Goal: Transaction & Acquisition: Purchase product/service

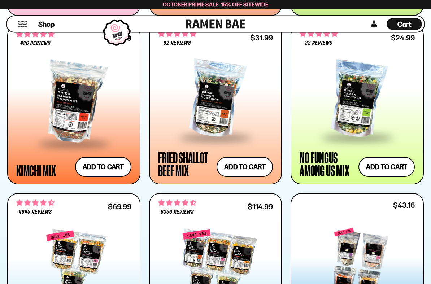
scroll to position [596, 0]
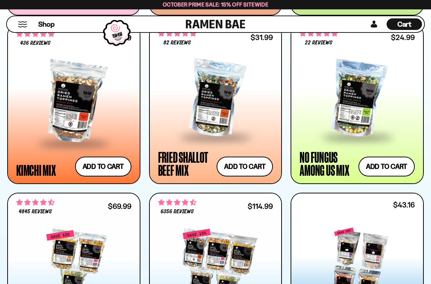
click at [237, 103] on div at bounding box center [215, 98] width 115 height 75
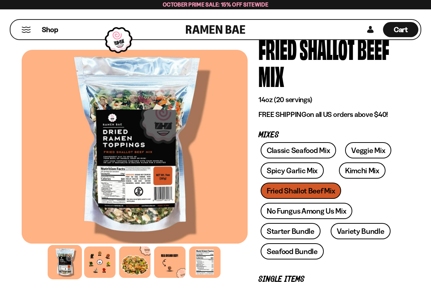
scroll to position [55, 0]
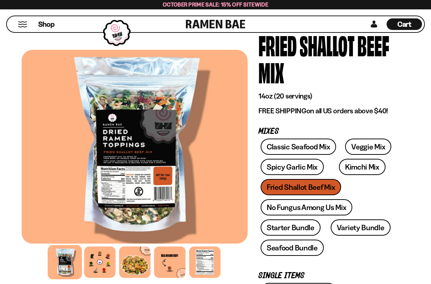
click at [209, 248] on div at bounding box center [204, 262] width 31 height 31
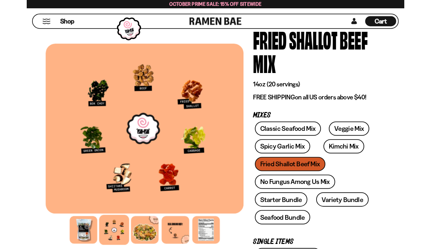
scroll to position [0, 0]
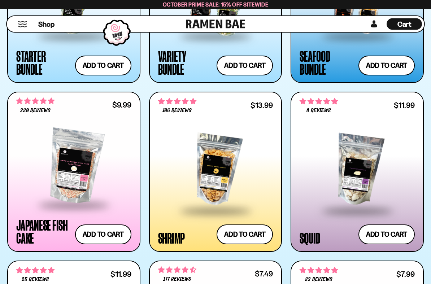
scroll to position [866, 0]
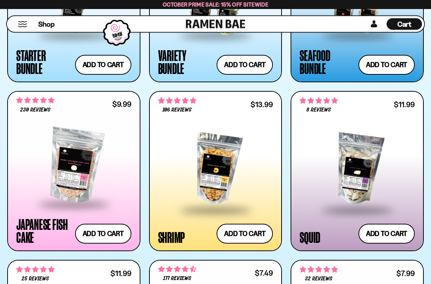
click at [222, 158] on div at bounding box center [215, 170] width 115 height 80
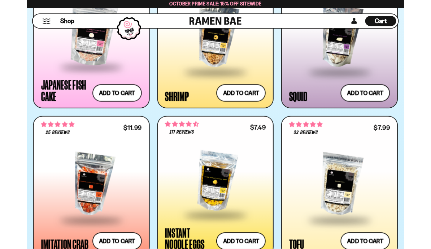
scroll to position [994, 0]
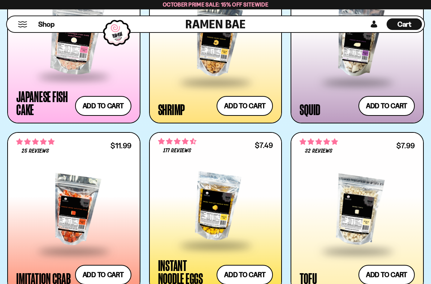
click at [354, 56] on div at bounding box center [357, 41] width 115 height 80
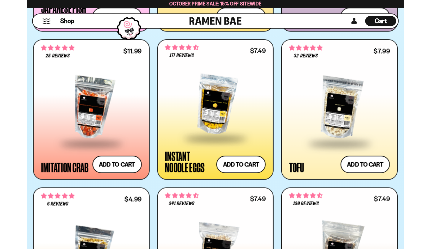
scroll to position [1083, 0]
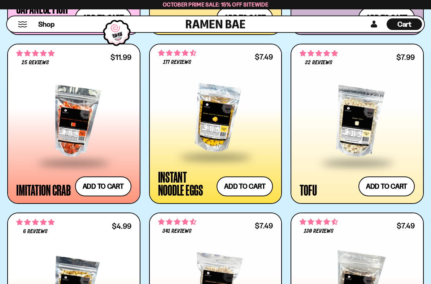
click at [174, 174] on div "Instant Noodle Eggs" at bounding box center [185, 183] width 55 height 26
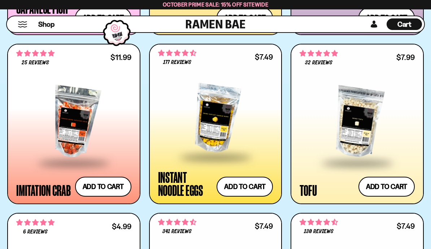
click at [71, 139] on div at bounding box center [73, 122] width 115 height 80
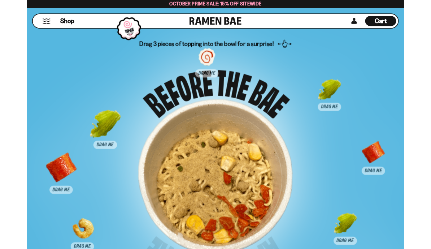
scroll to position [3916, 0]
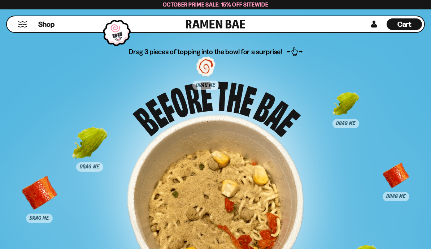
click at [393, 183] on div at bounding box center [396, 180] width 36 height 36
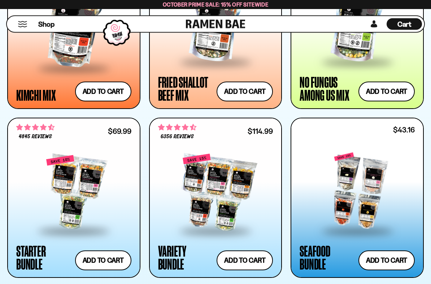
scroll to position [671, 0]
click at [86, 177] on div at bounding box center [73, 192] width 115 height 75
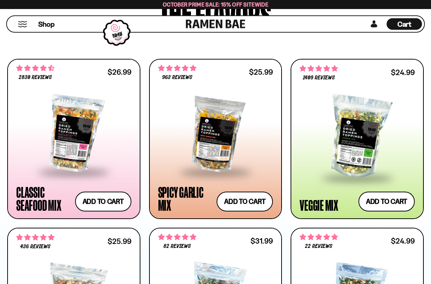
scroll to position [392, 0]
click at [75, 142] on div at bounding box center [73, 133] width 115 height 75
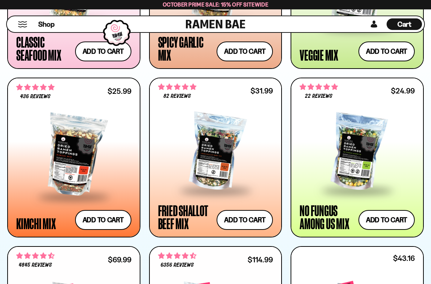
scroll to position [543, 0]
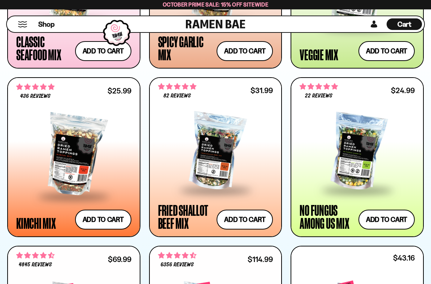
click at [356, 173] on div at bounding box center [357, 151] width 115 height 75
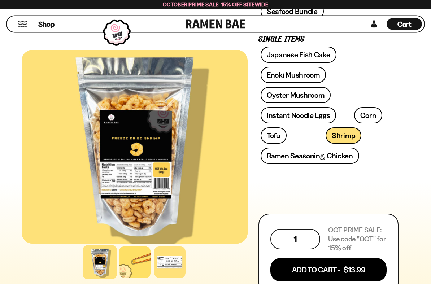
scroll to position [266, 0]
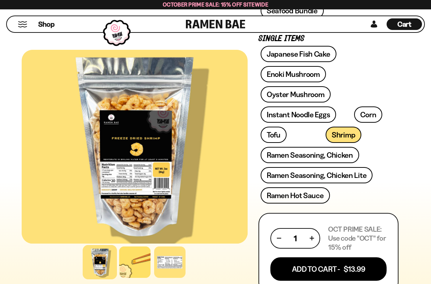
click at [174, 248] on div at bounding box center [169, 262] width 31 height 31
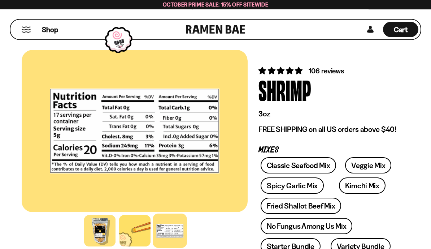
scroll to position [11, 0]
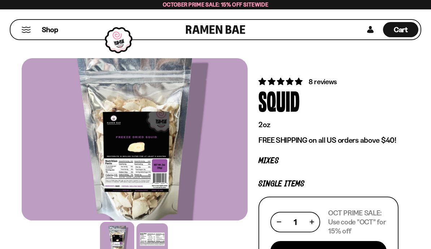
click at [160, 238] on div at bounding box center [151, 238] width 31 height 31
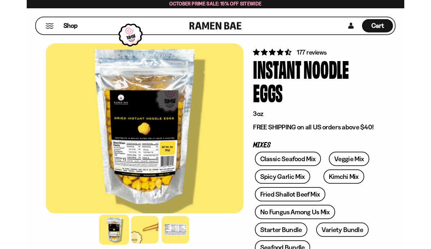
scroll to position [21, 0]
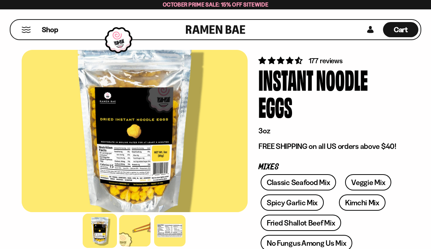
click at [170, 230] on div at bounding box center [169, 230] width 31 height 31
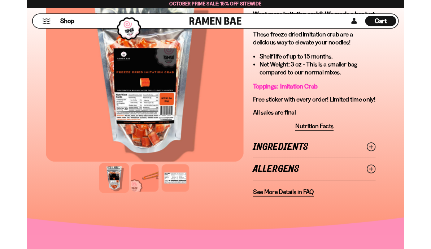
scroll to position [288, 0]
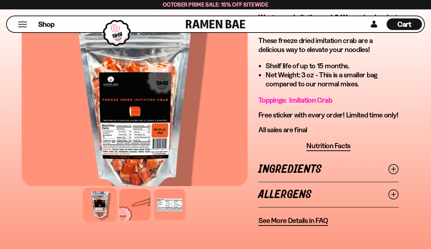
click at [175, 218] on div at bounding box center [169, 204] width 31 height 31
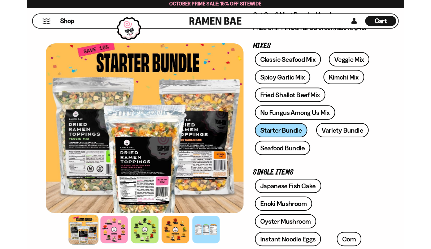
scroll to position [108, 0]
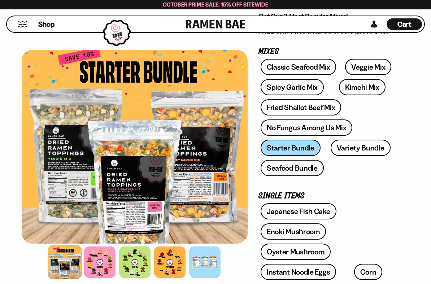
click at [356, 146] on link "Variety Bundle" at bounding box center [361, 148] width 60 height 16
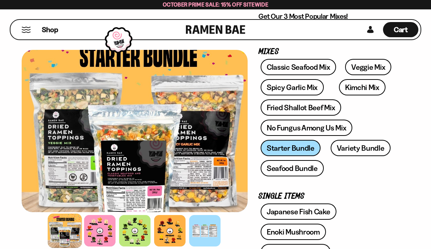
scroll to position [9, 0]
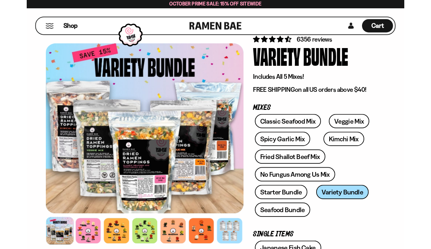
scroll to position [36, 0]
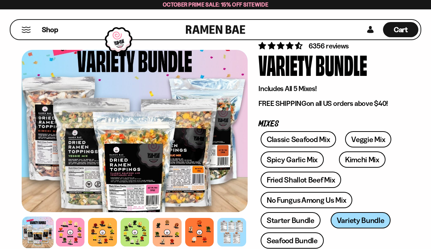
click at [230, 227] on div at bounding box center [231, 232] width 29 height 29
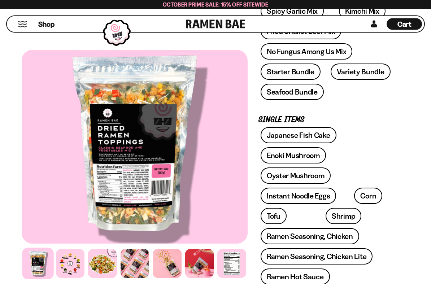
scroll to position [211, 0]
click at [225, 248] on div at bounding box center [231, 263] width 29 height 29
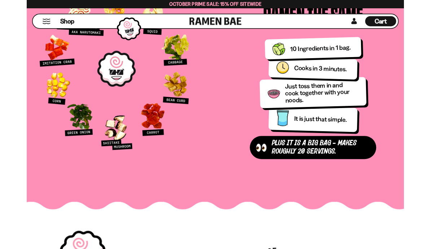
scroll to position [1062, 0]
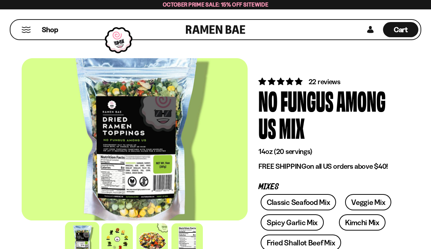
click at [125, 232] on div at bounding box center [116, 238] width 31 height 31
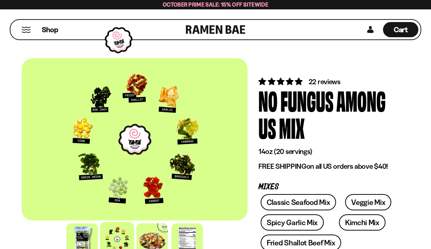
click at [192, 244] on div at bounding box center [187, 238] width 31 height 31
